Goal: Transaction & Acquisition: Purchase product/service

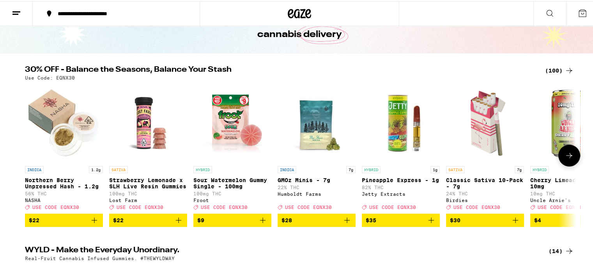
scroll to position [78, 0]
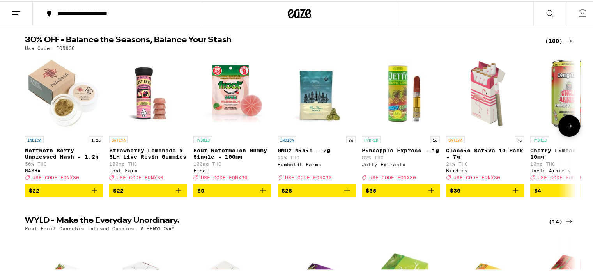
click at [565, 165] on div "HYBRID Cherry Limeade 7.5oz - 10mg 10mg THC Uncle [PERSON_NAME]'s Deal Created …" at bounding box center [569, 157] width 78 height 44
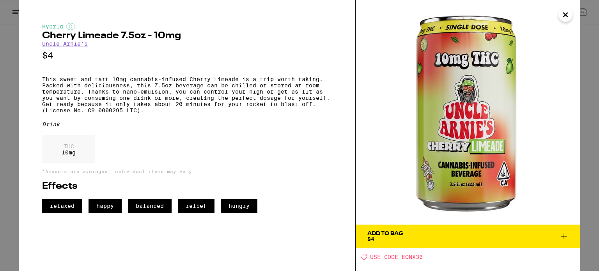
click at [570, 12] on button "Close" at bounding box center [565, 15] width 14 height 14
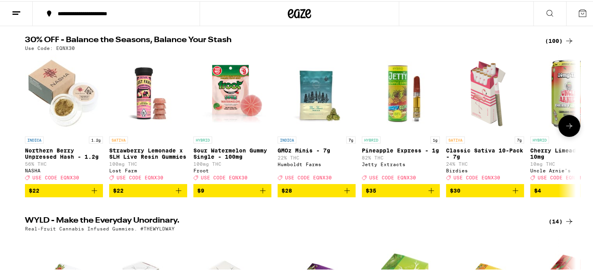
click at [564, 126] on icon at bounding box center [568, 124] width 9 height 9
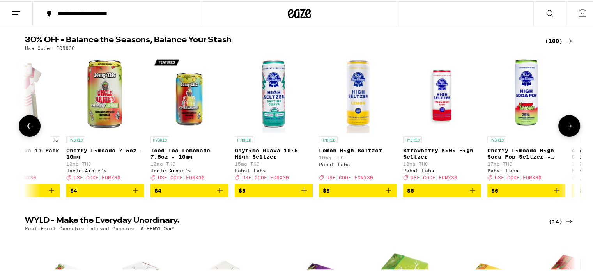
click at [564, 126] on icon at bounding box center [568, 124] width 9 height 9
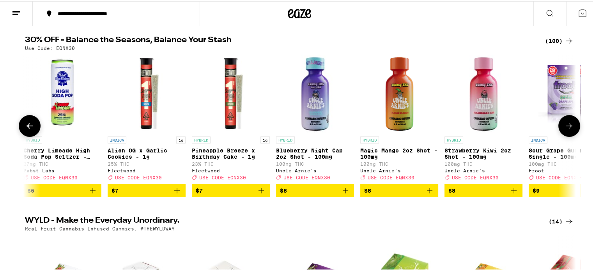
click at [564, 126] on icon at bounding box center [568, 124] width 9 height 9
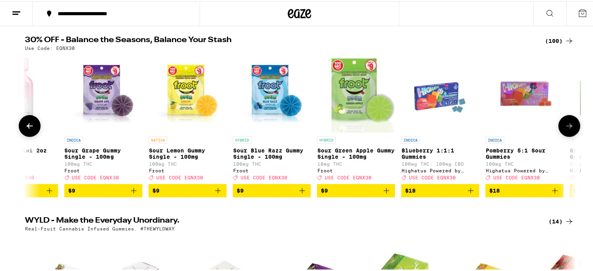
click at [564, 126] on icon at bounding box center [568, 124] width 9 height 9
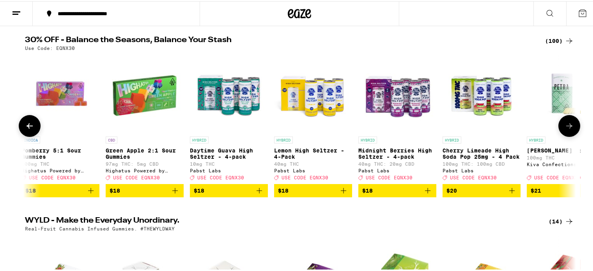
click at [564, 126] on icon at bounding box center [568, 124] width 9 height 9
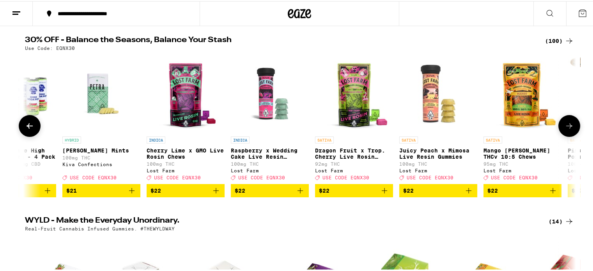
click at [564, 126] on icon at bounding box center [568, 124] width 9 height 9
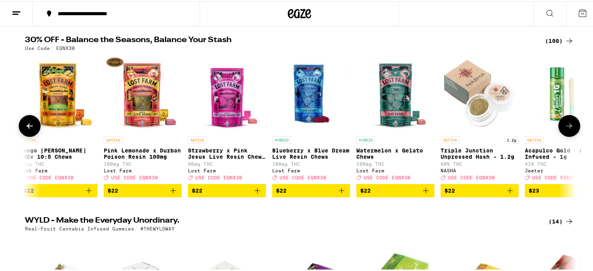
click at [564, 126] on icon at bounding box center [568, 124] width 9 height 9
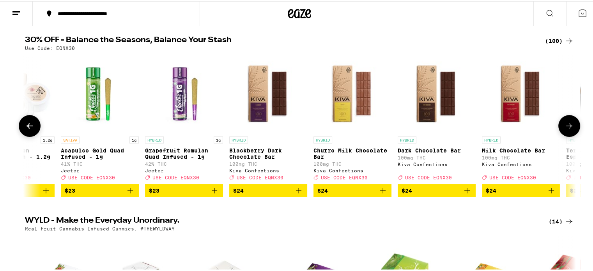
click at [564, 126] on icon at bounding box center [568, 124] width 9 height 9
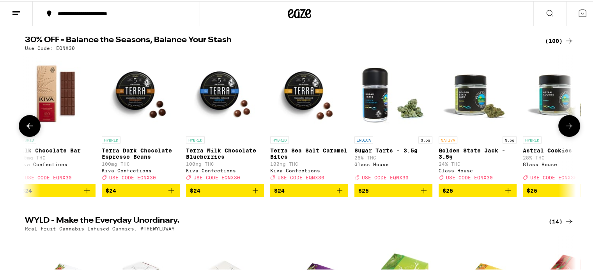
click at [564, 126] on icon at bounding box center [568, 124] width 9 height 9
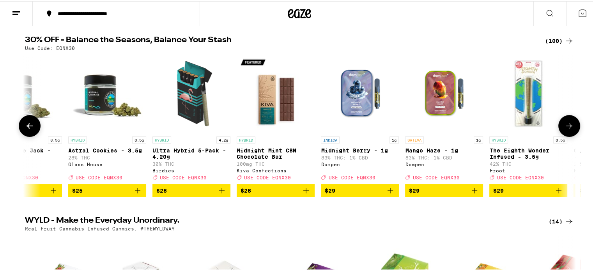
scroll to position [0, 4176]
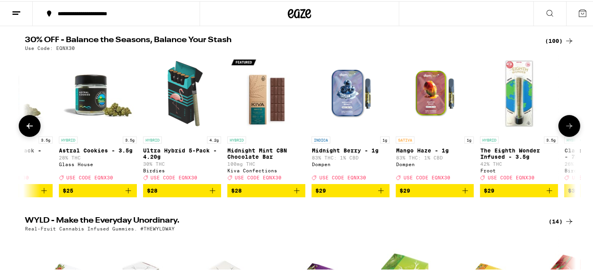
click at [564, 126] on icon at bounding box center [568, 124] width 9 height 9
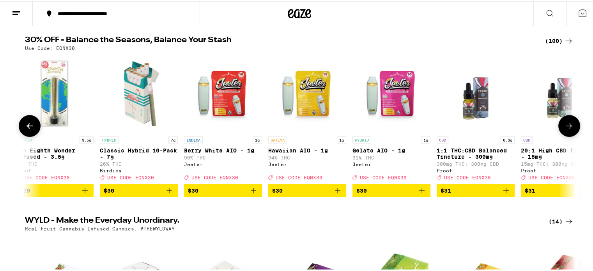
click at [564, 126] on icon at bounding box center [568, 124] width 9 height 9
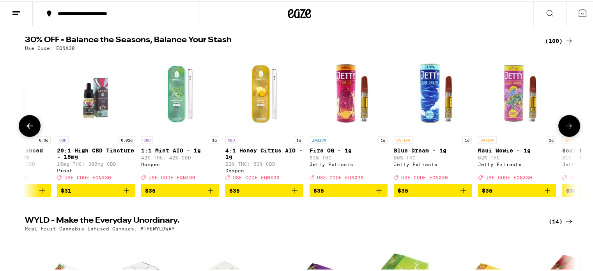
click at [564, 126] on icon at bounding box center [568, 124] width 9 height 9
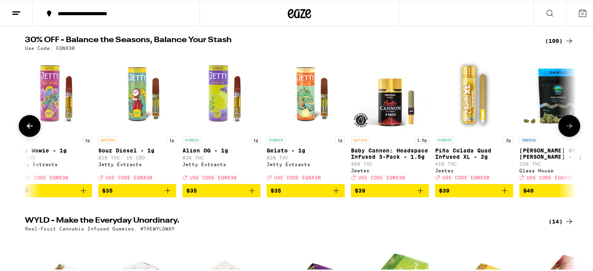
click at [564, 126] on icon at bounding box center [568, 124] width 9 height 9
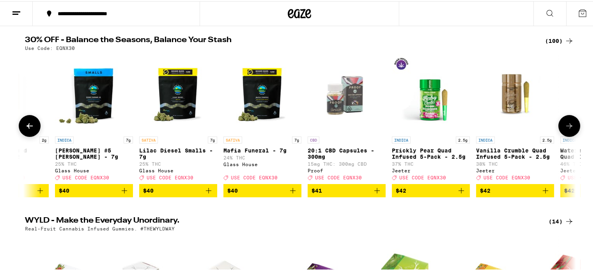
click at [564, 126] on icon at bounding box center [568, 124] width 9 height 9
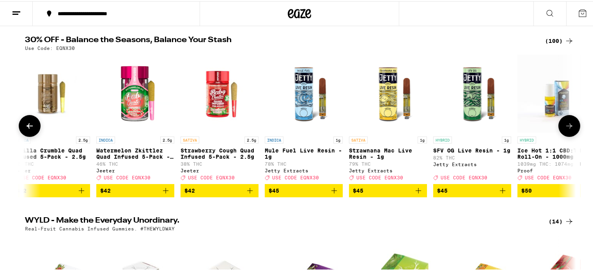
click at [564, 126] on icon at bounding box center [568, 124] width 9 height 9
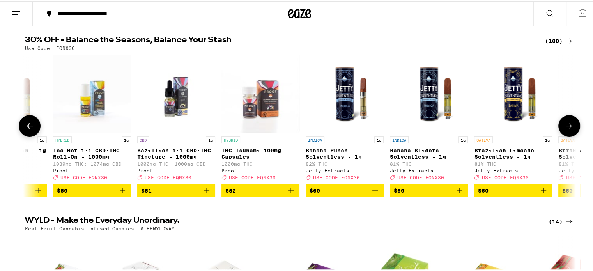
click at [564, 126] on icon at bounding box center [568, 124] width 9 height 9
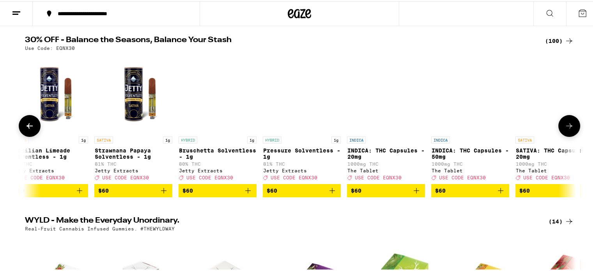
click at [564, 126] on icon at bounding box center [568, 124] width 9 height 9
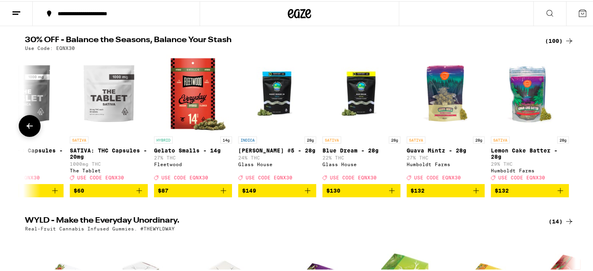
scroll to position [0, 7871]
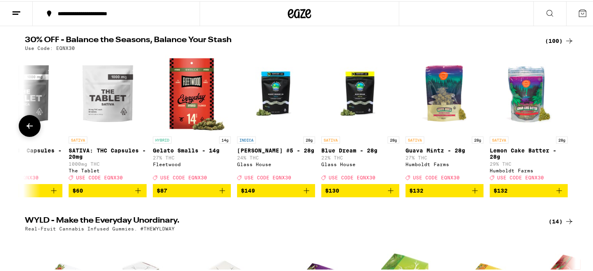
click at [564, 126] on div at bounding box center [569, 125] width 22 height 22
